Goal: Task Accomplishment & Management: Manage account settings

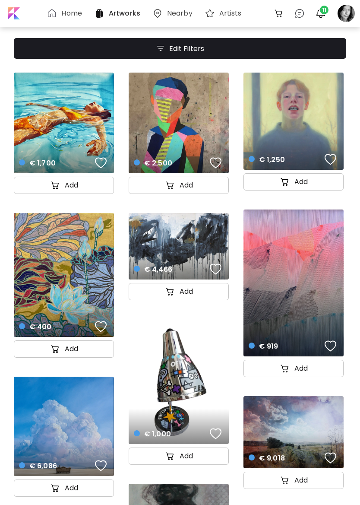
click at [327, 12] on span "11" at bounding box center [324, 10] width 9 height 9
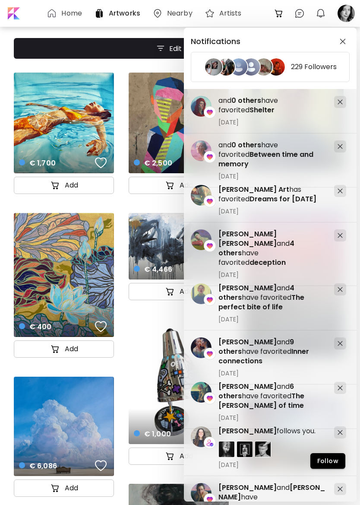
click at [349, 15] on div "Notifications 229 Followers Tiago Sillos Padovani and 4 others have favorited d…" at bounding box center [180, 252] width 360 height 505
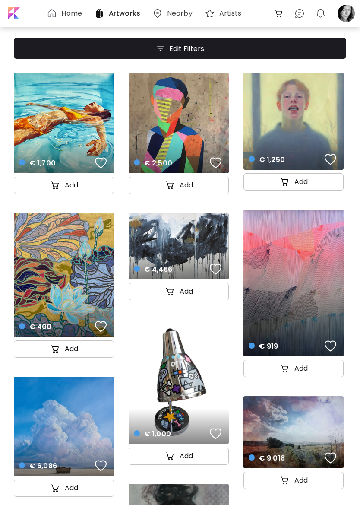
click at [340, 16] on div at bounding box center [346, 13] width 19 height 19
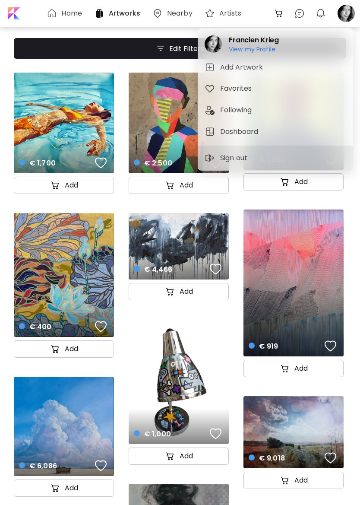
click at [266, 52] on h6 "View my Profile" at bounding box center [254, 49] width 50 height 8
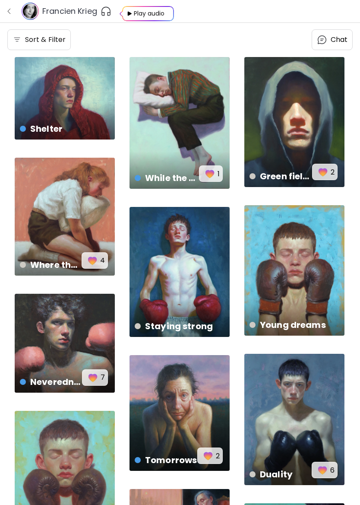
click at [8, 10] on img "button" at bounding box center [9, 11] width 7 height 7
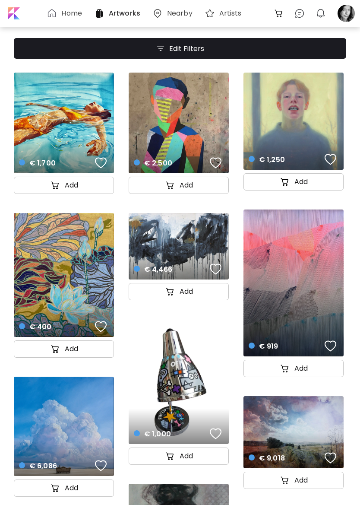
click at [346, 15] on div at bounding box center [346, 13] width 19 height 19
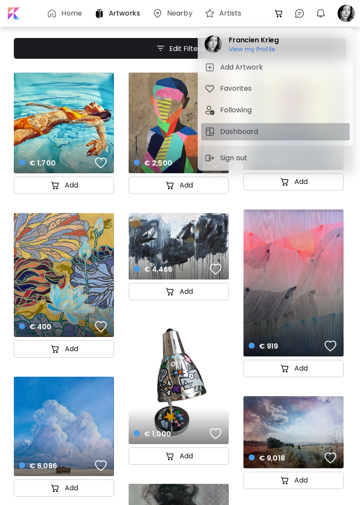
click at [242, 131] on h5 "Dashboard" at bounding box center [240, 132] width 41 height 10
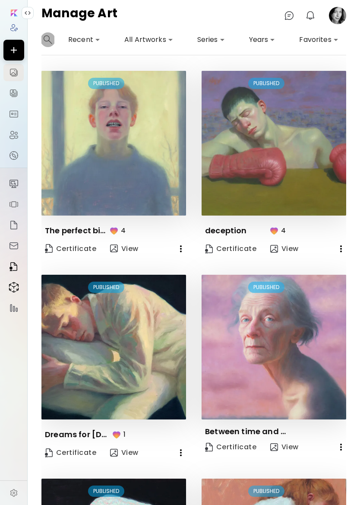
click at [47, 38] on img "button" at bounding box center [48, 39] width 9 height 9
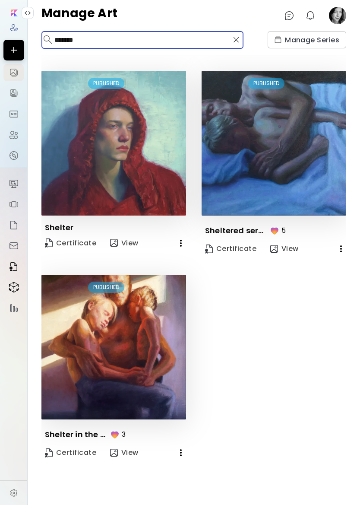
type input "*******"
click at [186, 243] on icon "button" at bounding box center [181, 243] width 10 height 10
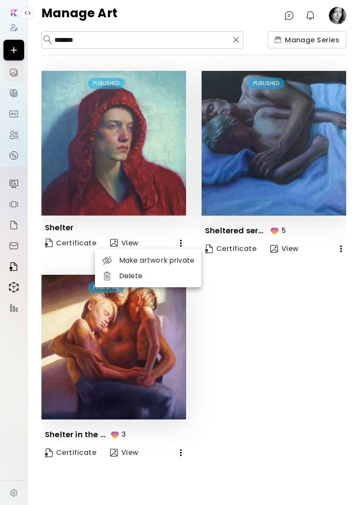
click at [149, 156] on div at bounding box center [180, 252] width 360 height 505
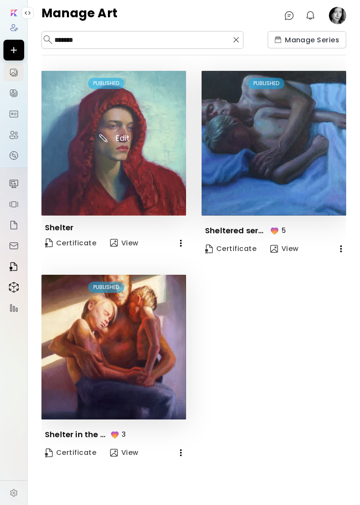
click at [119, 157] on img at bounding box center [113, 143] width 145 height 145
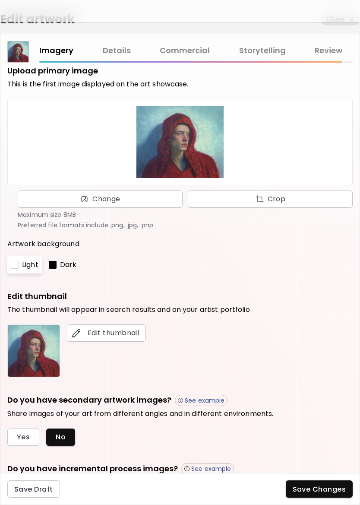
scroll to position [9, 0]
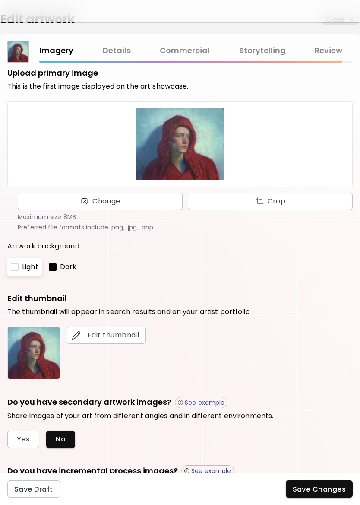
click at [191, 52] on link "Commercial" at bounding box center [185, 50] width 50 height 13
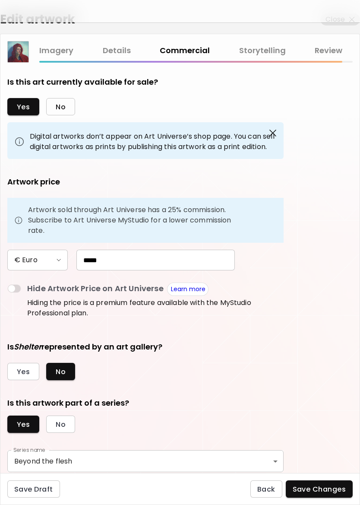
click at [59, 110] on span "No" at bounding box center [61, 106] width 10 height 9
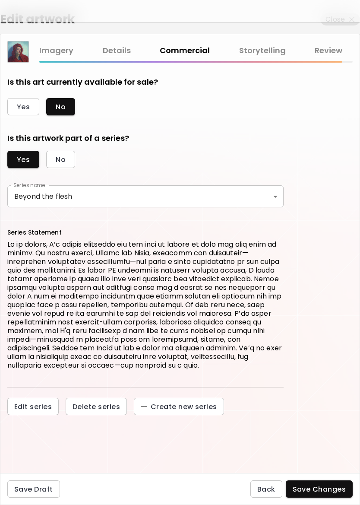
click at [317, 494] on span "Save Changes" at bounding box center [320, 489] width 54 height 9
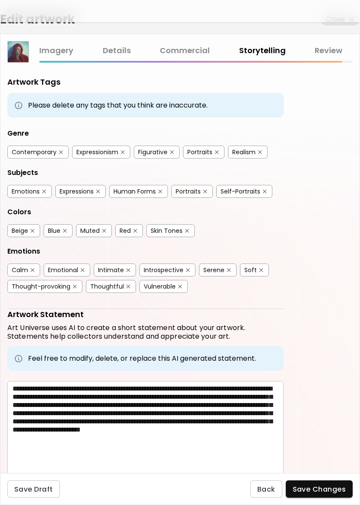
click at [316, 494] on span "Save Changes" at bounding box center [320, 489] width 54 height 9
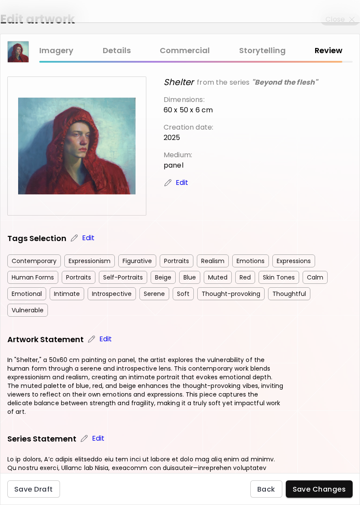
click at [314, 494] on span "Save Changes" at bounding box center [320, 489] width 54 height 9
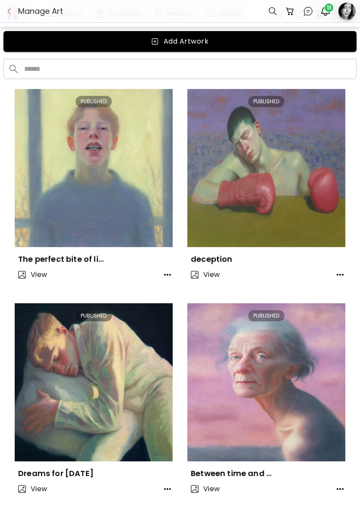
click at [67, 69] on input "Name or handle" at bounding box center [187, 69] width 339 height 20
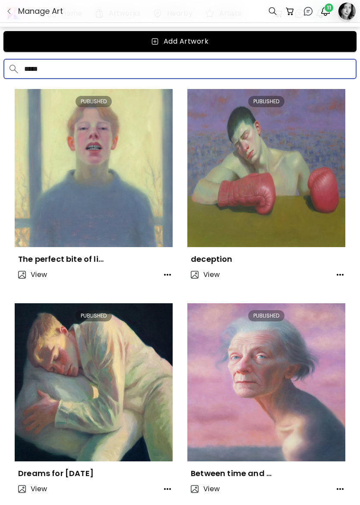
type input "*****"
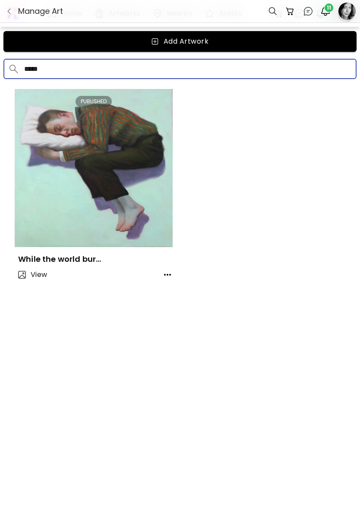
click at [104, 152] on img at bounding box center [94, 168] width 158 height 158
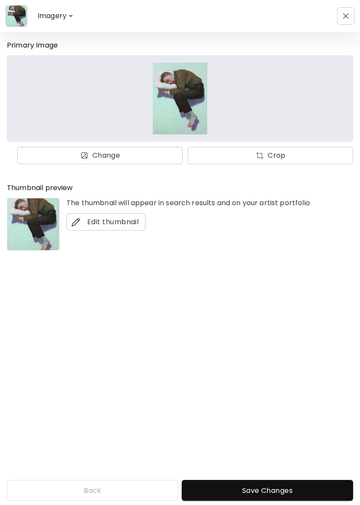
click at [90, 494] on div "Back Save Changes" at bounding box center [180, 490] width 360 height 21
click at [339, 18] on button "button" at bounding box center [345, 15] width 17 height 17
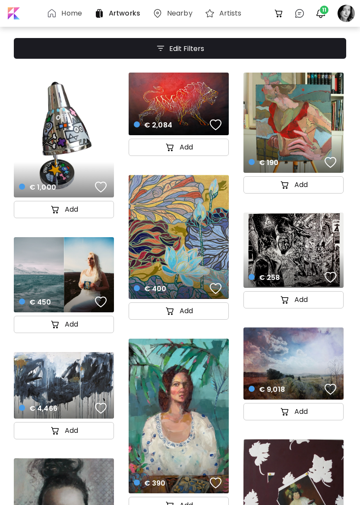
click at [345, 13] on div at bounding box center [346, 13] width 19 height 19
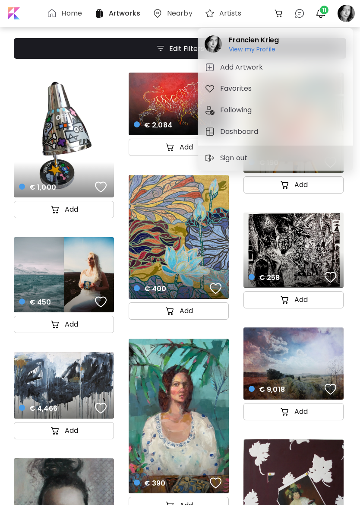
click at [251, 131] on h5 "Dashboard" at bounding box center [240, 132] width 41 height 10
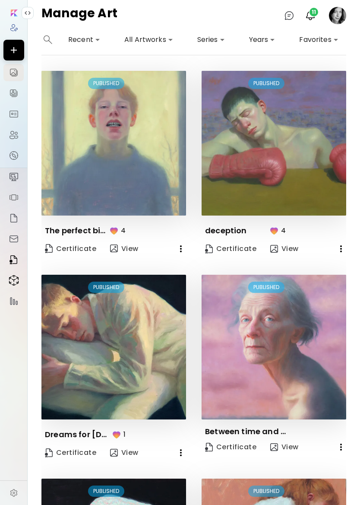
click at [49, 43] on img "button" at bounding box center [48, 39] width 9 height 9
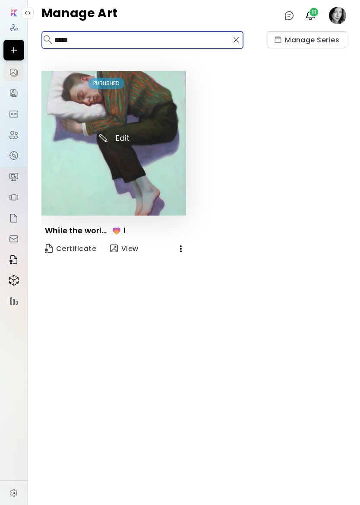
type input "*****"
click at [107, 141] on img at bounding box center [113, 143] width 145 height 145
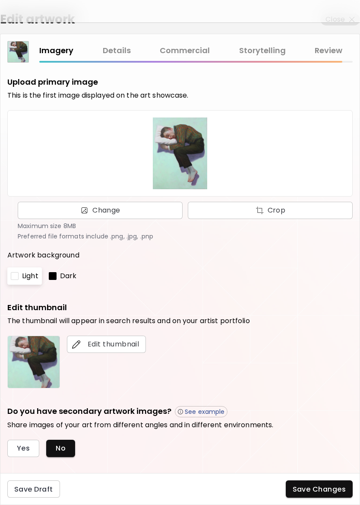
click at [194, 56] on link "Commercial" at bounding box center [185, 50] width 50 height 13
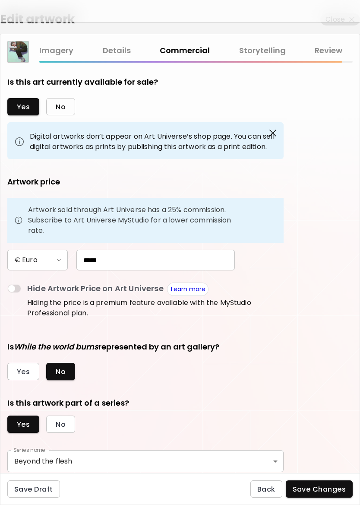
click at [61, 109] on span "No" at bounding box center [61, 106] width 10 height 9
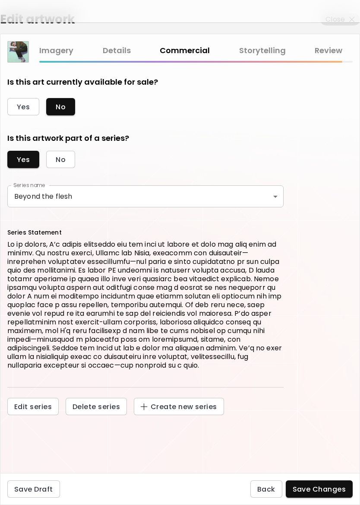
click at [329, 494] on span "Save Changes" at bounding box center [320, 489] width 54 height 9
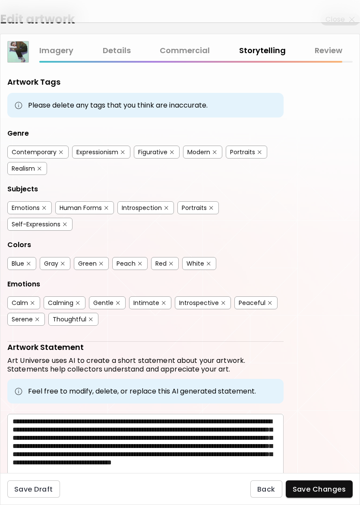
click at [332, 494] on span "Save Changes" at bounding box center [320, 489] width 54 height 9
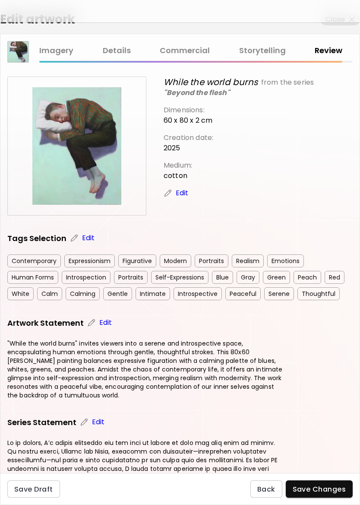
click at [336, 494] on span "Save Changes" at bounding box center [320, 489] width 54 height 9
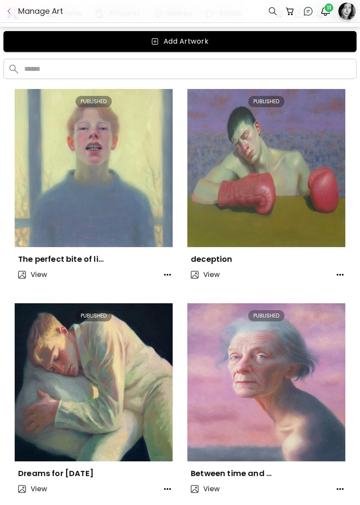
click at [39, 73] on input "Name or handle" at bounding box center [187, 69] width 339 height 20
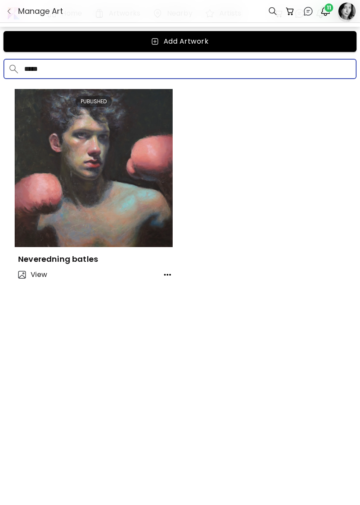
type input "*****"
click at [97, 157] on img at bounding box center [94, 168] width 158 height 158
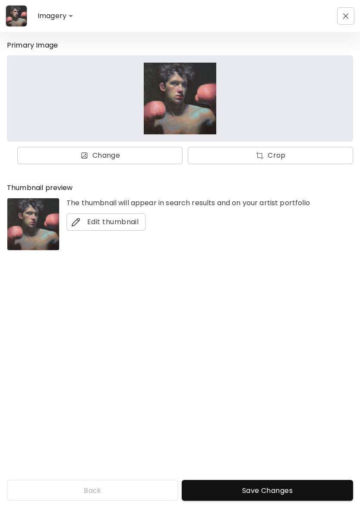
click at [273, 488] on span "Save Changes" at bounding box center [268, 490] width 158 height 9
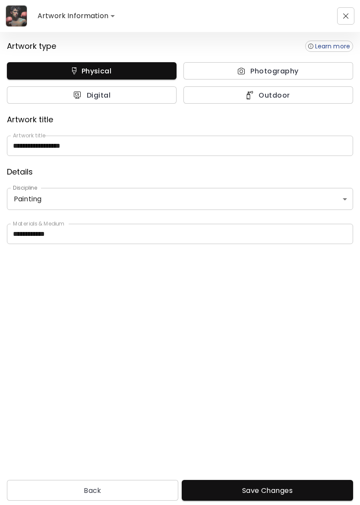
click at [264, 492] on span "Save Changes" at bounding box center [268, 490] width 158 height 9
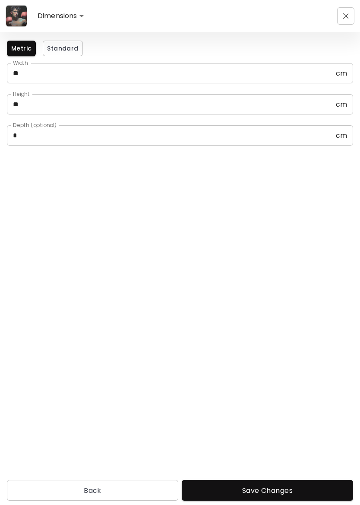
click at [272, 487] on span "Save Changes" at bounding box center [268, 490] width 158 height 9
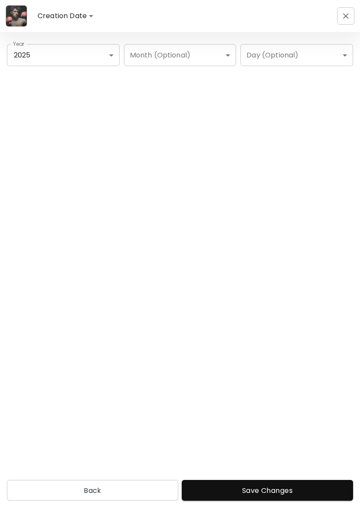
click at [274, 492] on span "Save Changes" at bounding box center [268, 490] width 158 height 9
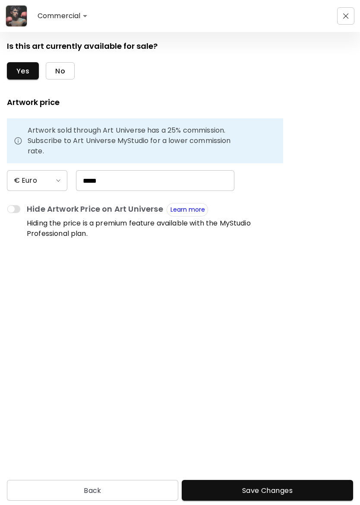
click at [59, 72] on span "No" at bounding box center [60, 71] width 10 height 9
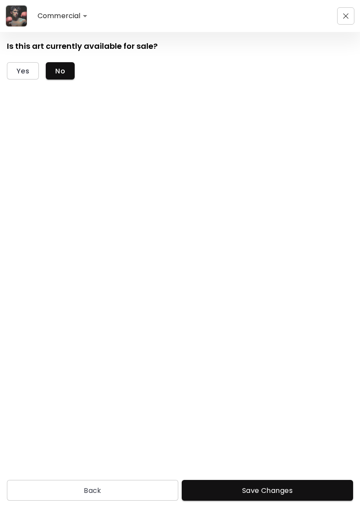
click at [274, 488] on span "Save Changes" at bounding box center [268, 490] width 158 height 9
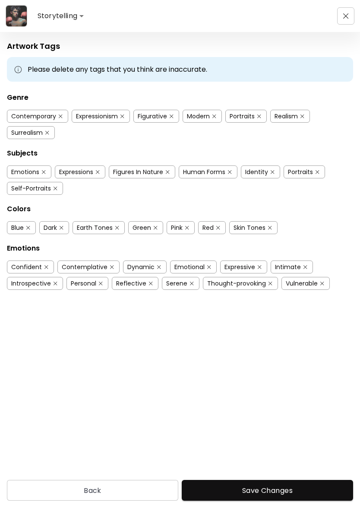
click at [303, 490] on span "Save Changes" at bounding box center [268, 490] width 158 height 9
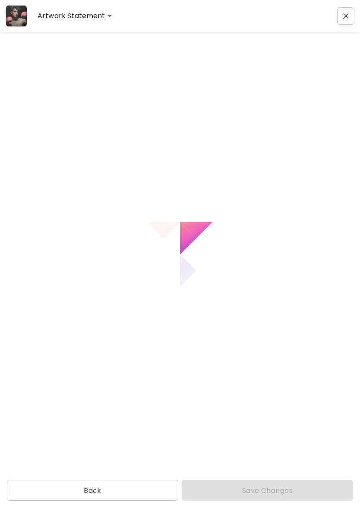
type input "**********"
type textarea "**********"
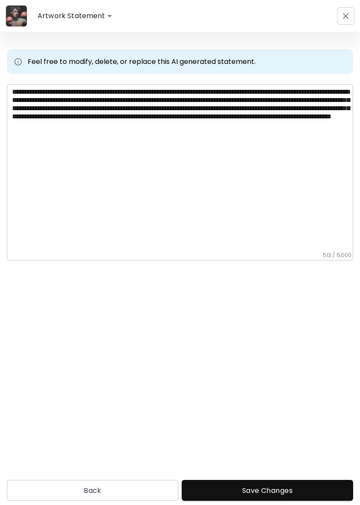
click at [290, 498] on button "Save Changes" at bounding box center [267, 490] width 171 height 21
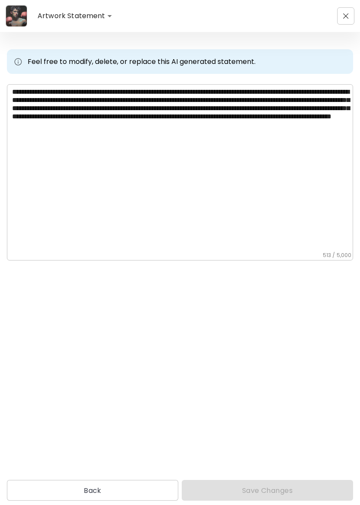
type input "******"
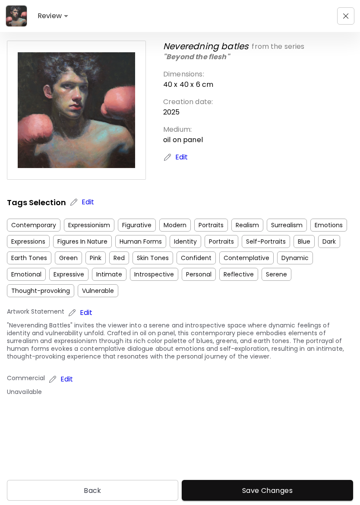
click at [293, 494] on span "Save Changes" at bounding box center [268, 490] width 158 height 9
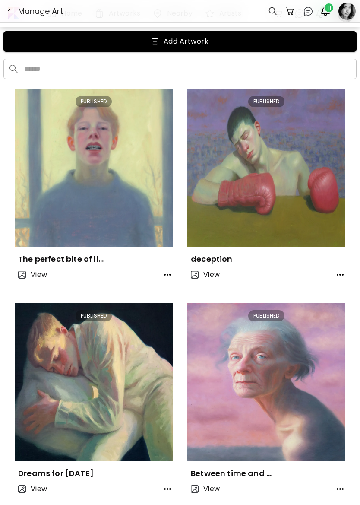
click at [282, 169] on img at bounding box center [266, 168] width 158 height 158
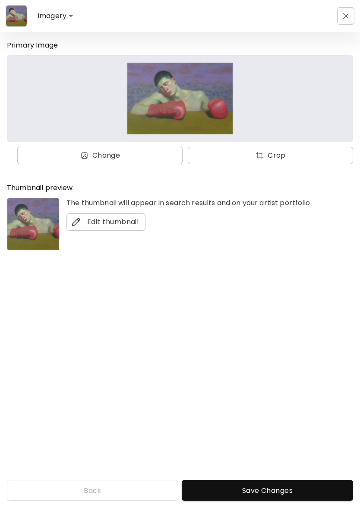
click at [276, 486] on span "Save Changes" at bounding box center [268, 490] width 158 height 9
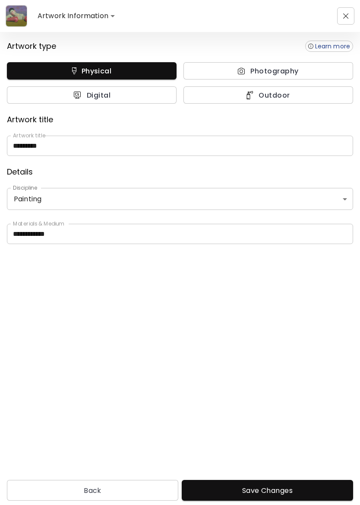
click at [298, 489] on span "Save Changes" at bounding box center [268, 490] width 158 height 9
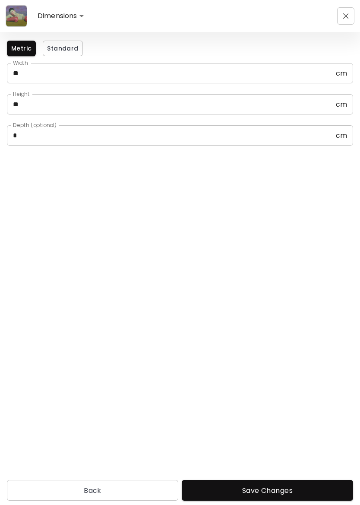
click at [298, 492] on span "Save Changes" at bounding box center [268, 490] width 158 height 9
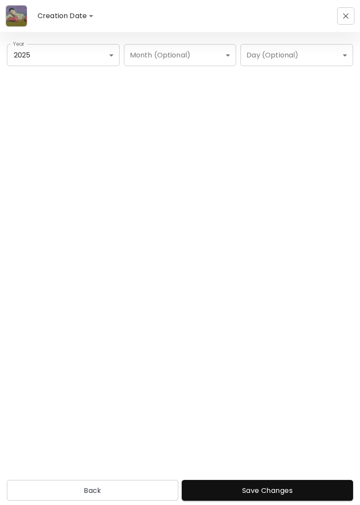
click at [296, 490] on span "Save Changes" at bounding box center [268, 490] width 158 height 9
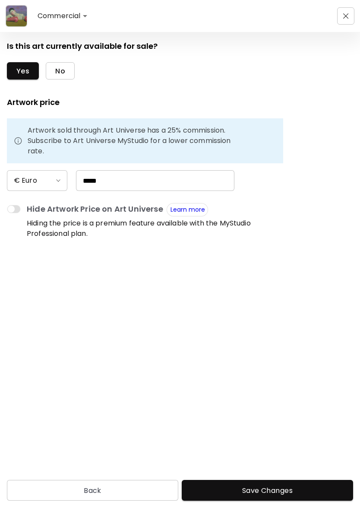
click at [71, 65] on button "No" at bounding box center [60, 70] width 29 height 17
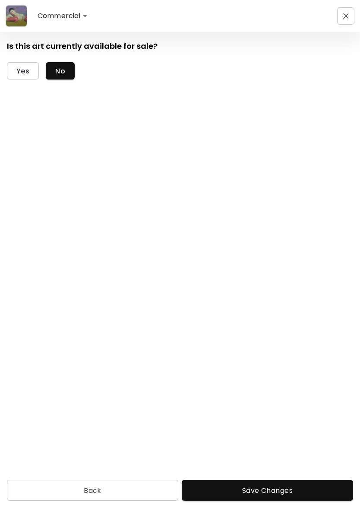
click at [278, 489] on span "Save Changes" at bounding box center [268, 490] width 158 height 9
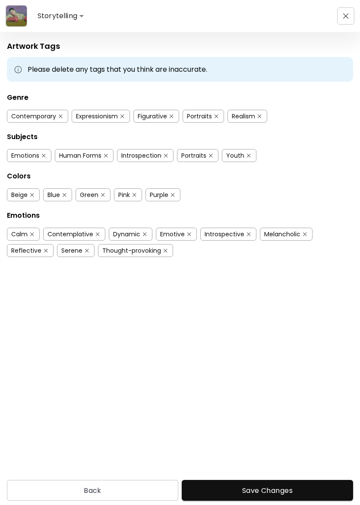
click at [299, 490] on span "Save Changes" at bounding box center [268, 490] width 158 height 9
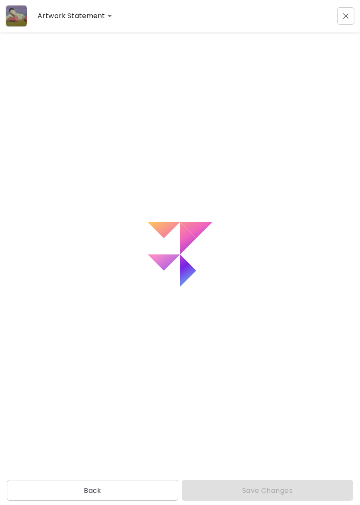
type input "**********"
type textarea "**********"
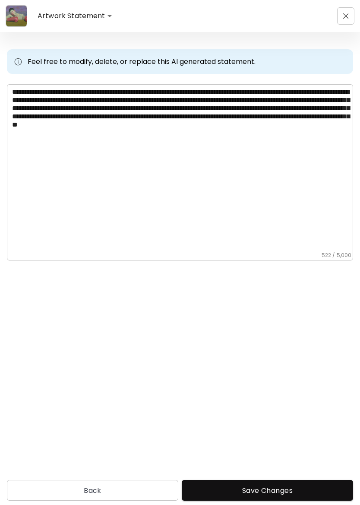
click at [285, 496] on button "Save Changes" at bounding box center [267, 490] width 171 height 21
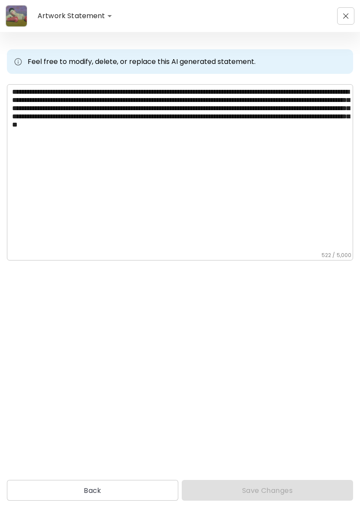
type input "******"
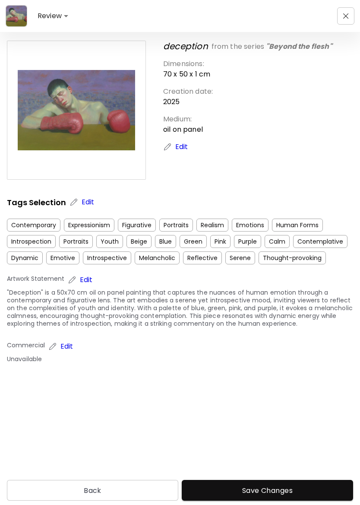
click at [295, 494] on span "Save Changes" at bounding box center [268, 490] width 158 height 9
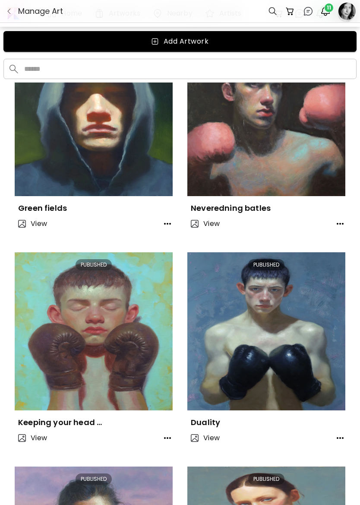
scroll to position [909, 0]
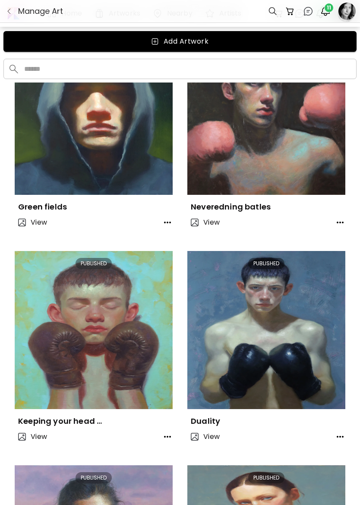
click at [107, 323] on img at bounding box center [94, 330] width 158 height 158
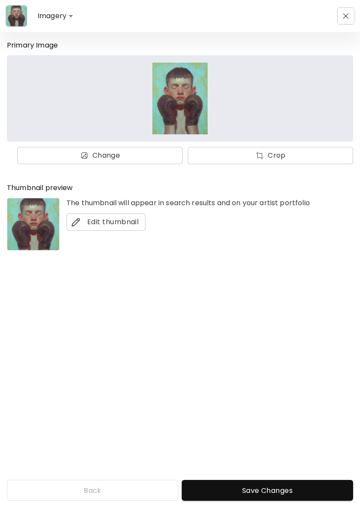
click at [281, 491] on span "Save Changes" at bounding box center [268, 490] width 158 height 9
type input "*******"
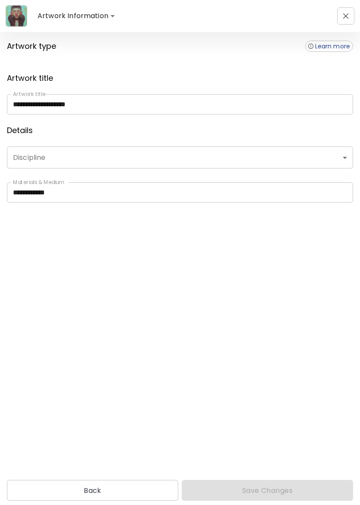
type input "********"
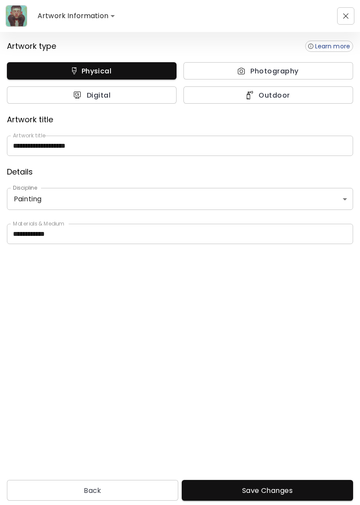
click at [290, 492] on span "Save Changes" at bounding box center [268, 490] width 158 height 9
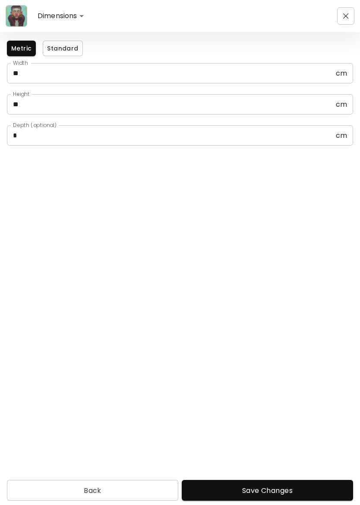
click at [304, 492] on span "Save Changes" at bounding box center [268, 490] width 158 height 9
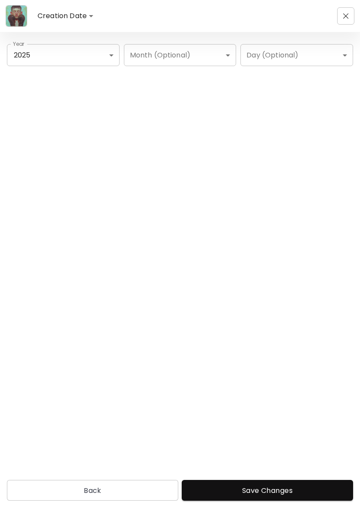
click at [294, 490] on span "Save Changes" at bounding box center [268, 490] width 158 height 9
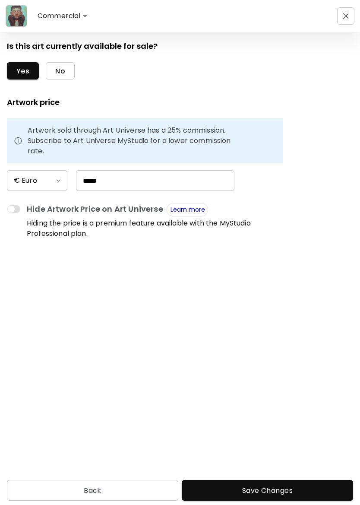
click at [62, 67] on span "No" at bounding box center [60, 71] width 10 height 9
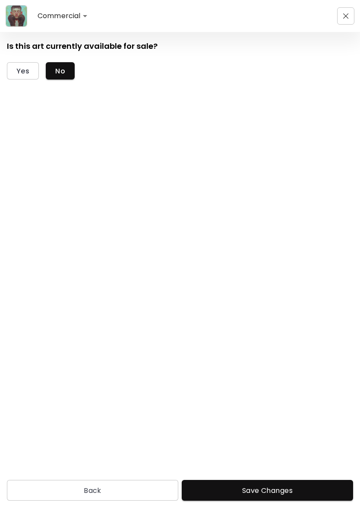
click at [286, 494] on span "Save Changes" at bounding box center [268, 490] width 158 height 9
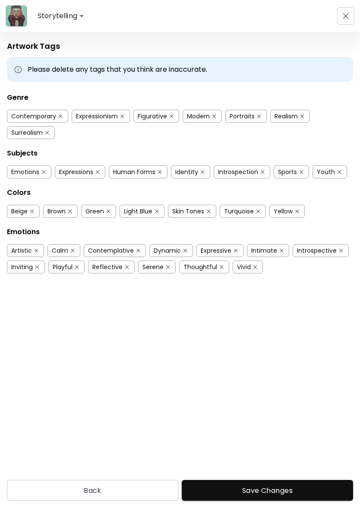
click at [297, 488] on span "Save Changes" at bounding box center [268, 490] width 158 height 9
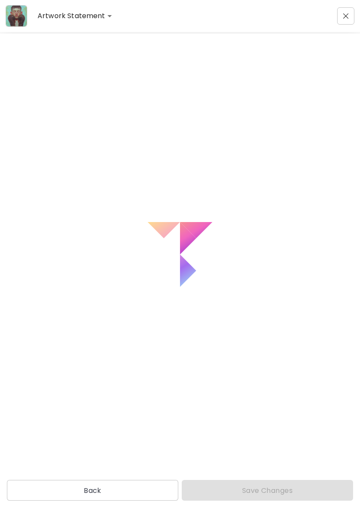
type input "**********"
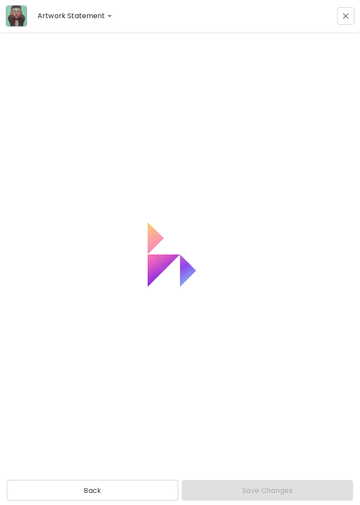
type textarea "**********"
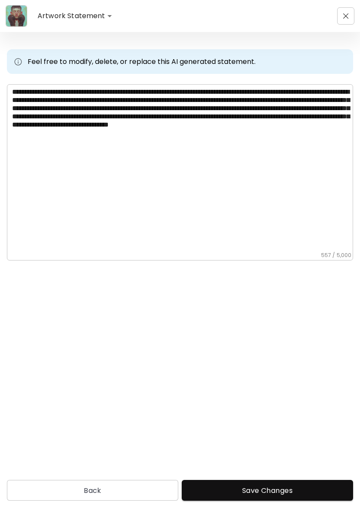
click at [298, 488] on span "Save Changes" at bounding box center [268, 490] width 158 height 9
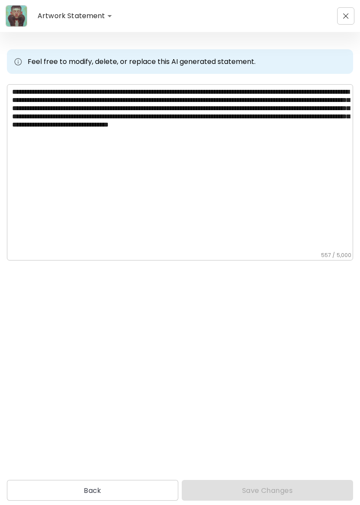
type input "******"
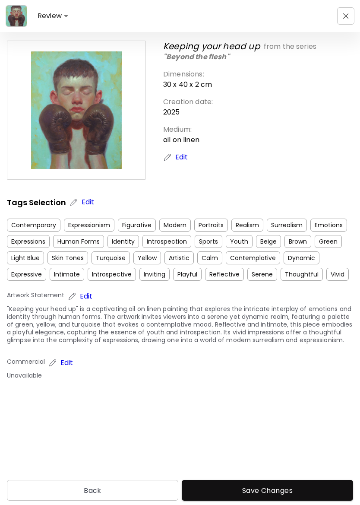
click at [298, 488] on span "Save Changes" at bounding box center [268, 490] width 158 height 9
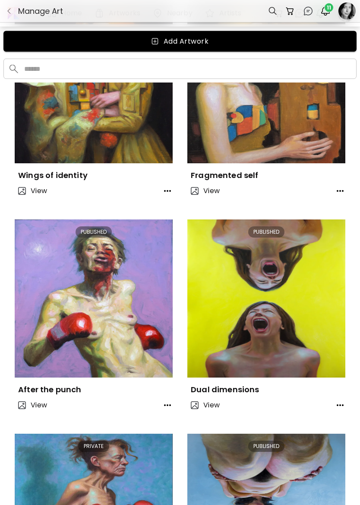
scroll to position [5867, 0]
click at [343, 10] on div at bounding box center [347, 11] width 16 height 22
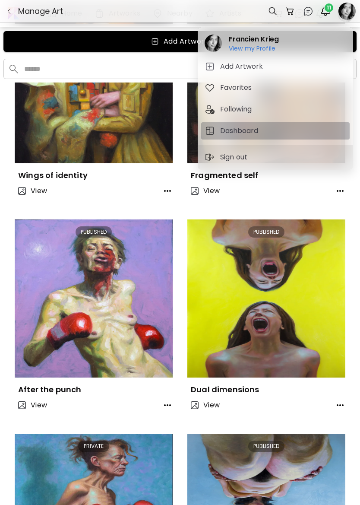
click at [250, 132] on h5 "Dashboard" at bounding box center [240, 131] width 41 height 10
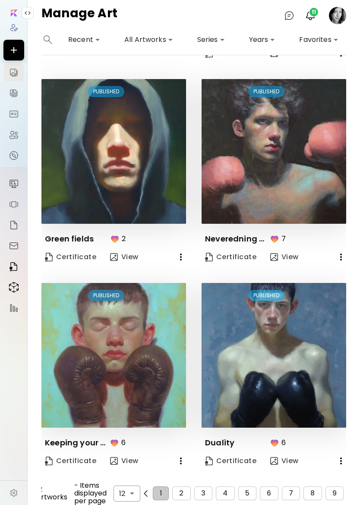
scroll to position [807, 0]
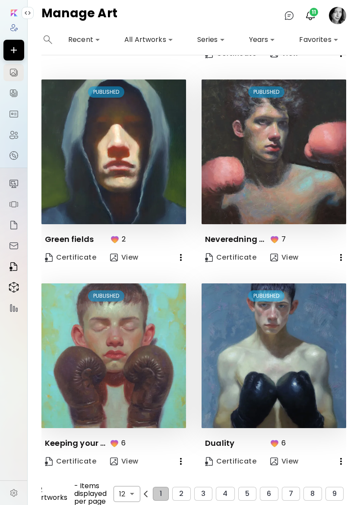
click at [337, 498] on button "9" at bounding box center [335, 494] width 18 height 14
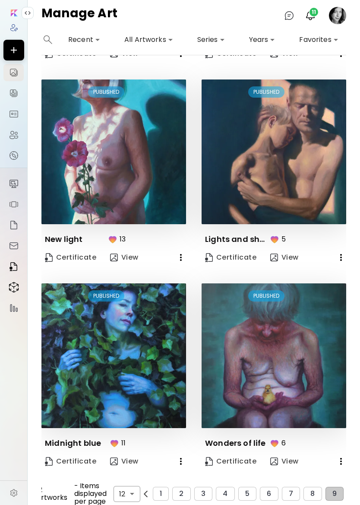
click at [343, 16] on image at bounding box center [337, 15] width 17 height 17
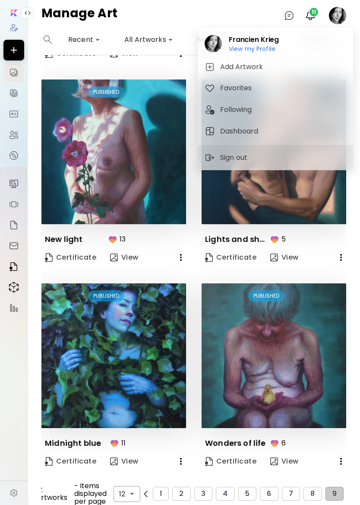
click at [265, 48] on h6 "View my Profile" at bounding box center [254, 49] width 50 height 8
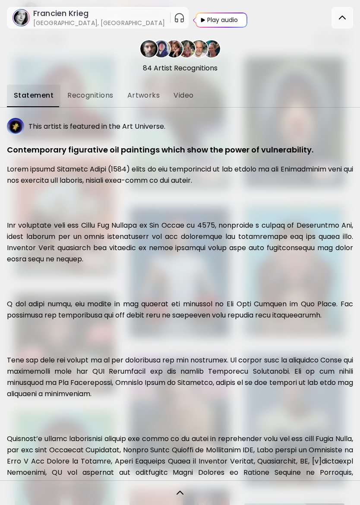
click at [340, 22] on img at bounding box center [342, 18] width 10 height 10
click at [316, 86] on div "Statement Recognitions Artworks Video" at bounding box center [180, 96] width 346 height 23
click at [344, 19] on img at bounding box center [342, 18] width 10 height 10
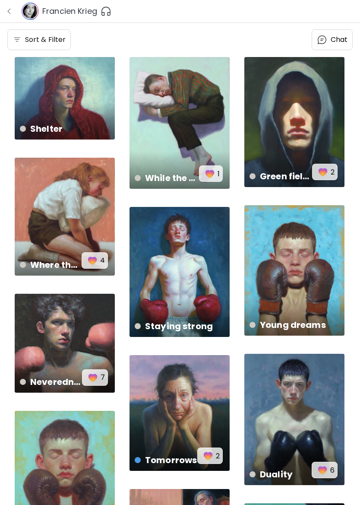
click at [12, 11] on img "button" at bounding box center [9, 11] width 7 height 7
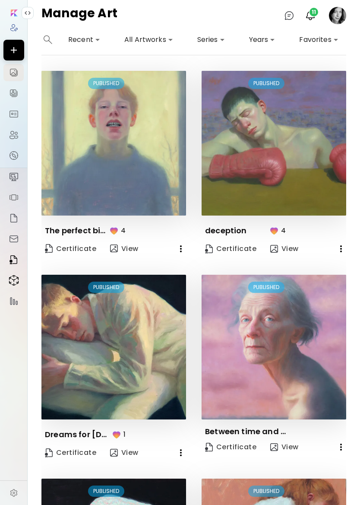
click at [342, 19] on image at bounding box center [337, 15] width 17 height 17
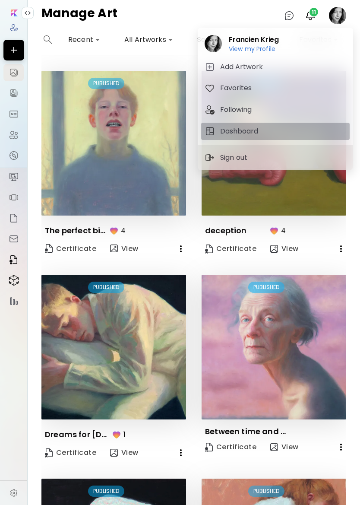
click at [254, 132] on h5 "Dashboard" at bounding box center [240, 131] width 41 height 10
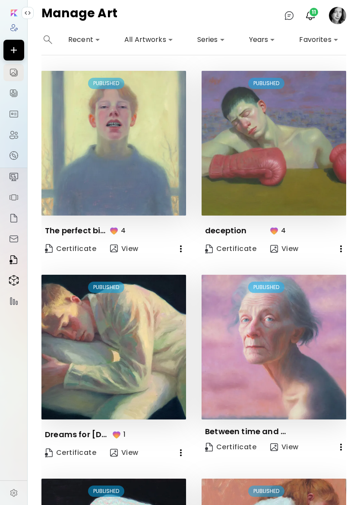
click at [127, 345] on img at bounding box center [113, 347] width 145 height 145
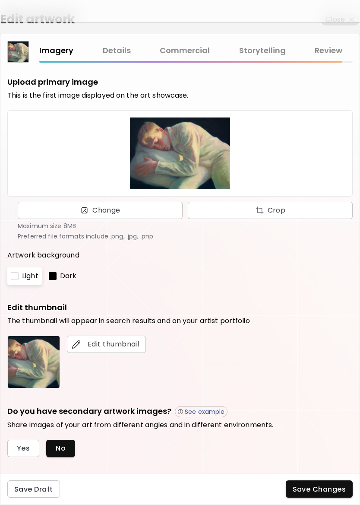
click at [195, 50] on link "Commercial" at bounding box center [185, 50] width 50 height 13
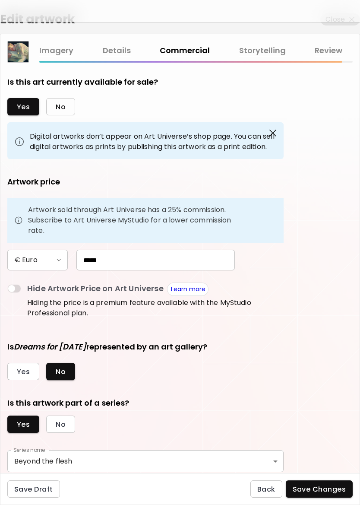
click at [67, 108] on button "No" at bounding box center [60, 106] width 29 height 17
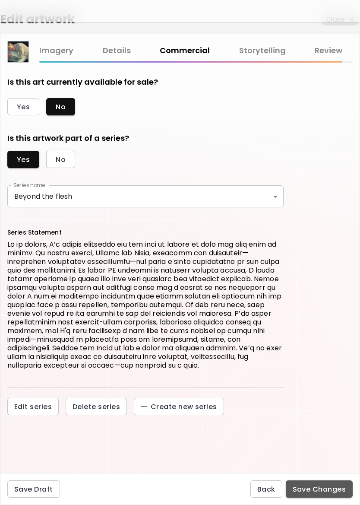
click at [327, 494] on span "Save Changes" at bounding box center [320, 489] width 54 height 9
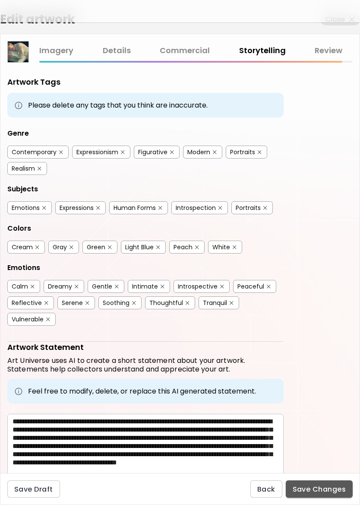
click at [331, 494] on span "Save Changes" at bounding box center [320, 489] width 54 height 9
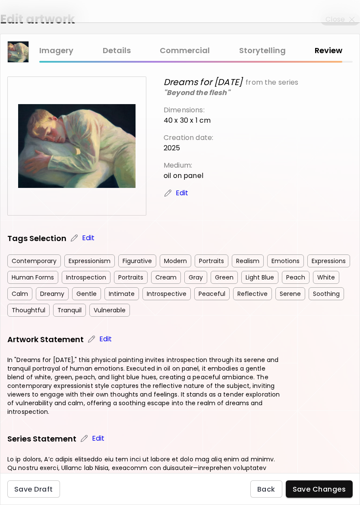
click at [332, 494] on span "Save Changes" at bounding box center [320, 489] width 54 height 9
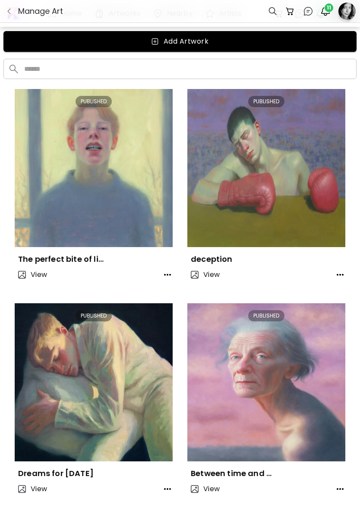
click at [327, 12] on img "button" at bounding box center [325, 11] width 10 height 10
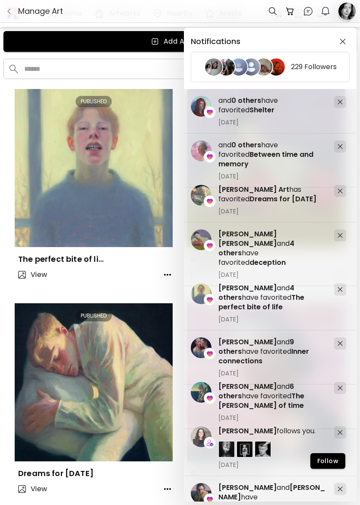
click at [300, 111] on h5 "and 0 others have favorited Shelter" at bounding box center [273, 105] width 109 height 19
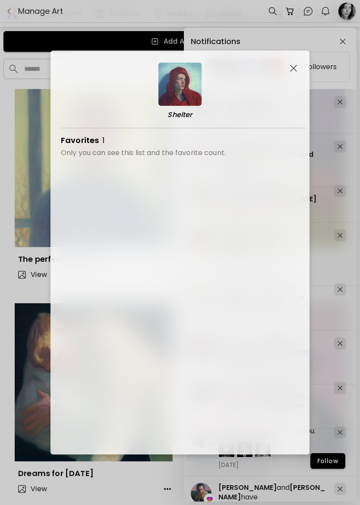
click at [296, 72] on img "button" at bounding box center [293, 68] width 7 height 7
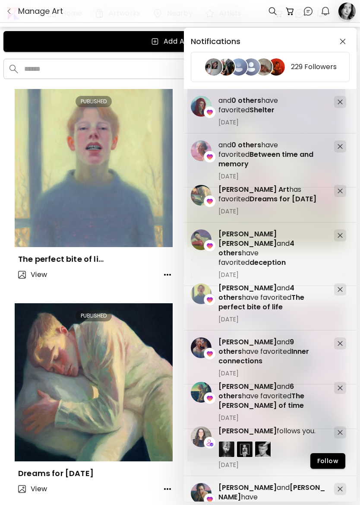
click at [319, 172] on span "[DATE]" at bounding box center [273, 176] width 109 height 8
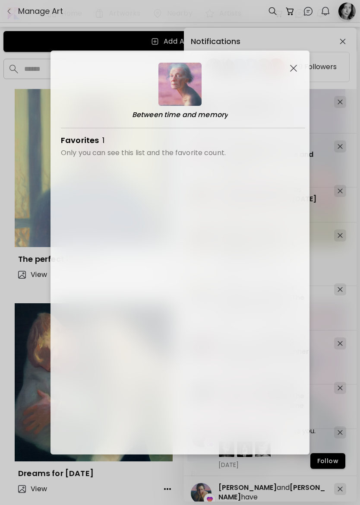
click at [299, 67] on button "button" at bounding box center [293, 68] width 11 height 11
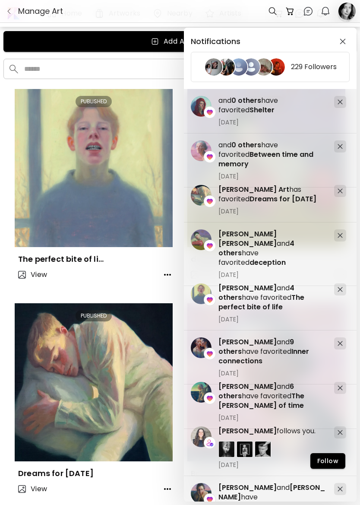
click at [287, 212] on span "[DATE]" at bounding box center [273, 211] width 109 height 8
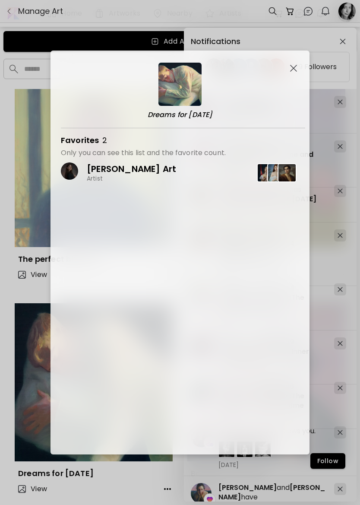
click at [283, 175] on img at bounding box center [287, 172] width 19 height 19
